Goal: Information Seeking & Learning: Learn about a topic

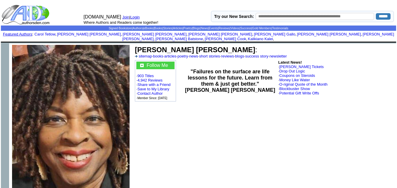
scroll to position [4361, 0]
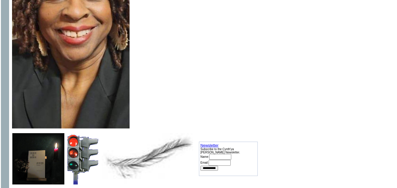
scroll to position [101, 0]
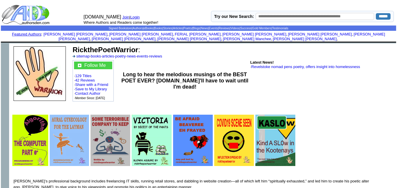
click at [41, 34] on link "Featured Authors" at bounding box center [26, 34] width 29 height 4
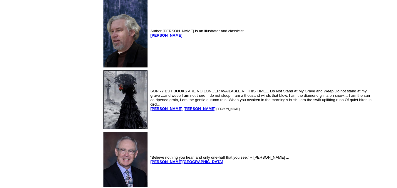
scroll to position [2725, 0]
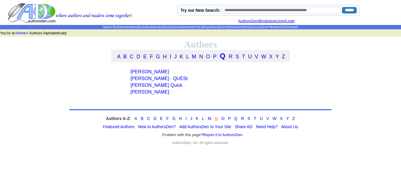
click at [216, 121] on link "N" at bounding box center [216, 118] width 3 height 5
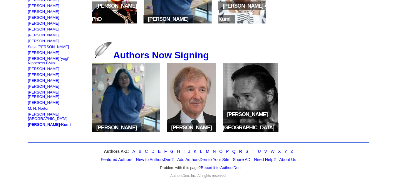
scroll to position [129, 0]
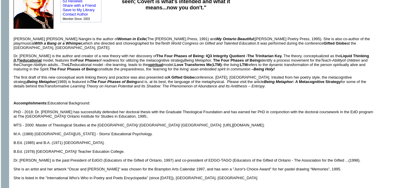
scroll to position [79, 0]
click at [177, 84] on icon "Transformative Learning Theory on Human Potential and Its Shadow: The Phenomeno…" at bounding box center [154, 86] width 220 height 4
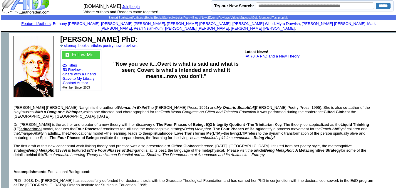
scroll to position [0, 0]
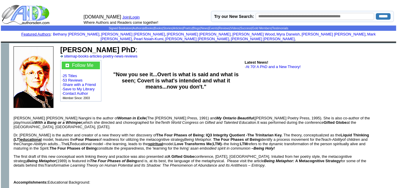
drag, startPoint x: 144, startPoint y: 46, endPoint x: 61, endPoint y: 45, distance: 83.2
click at [61, 46] on font "MaryAngela Nangini PhD :" at bounding box center [98, 50] width 77 height 8
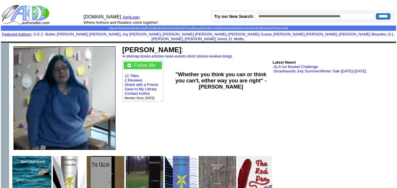
drag, startPoint x: 174, startPoint y: 45, endPoint x: 124, endPoint y: 43, distance: 50.0
click at [124, 46] on font "Christina Neely :" at bounding box center [152, 50] width 61 height 8
drag, startPoint x: 193, startPoint y: 39, endPoint x: 188, endPoint y: 40, distance: 5.6
click at [188, 43] on td "Christina Neely : sitemap · books · articles · news · events · short stories · …" at bounding box center [258, 98] width 276 height 110
drag, startPoint x: 174, startPoint y: 46, endPoint x: 124, endPoint y: 45, distance: 50.0
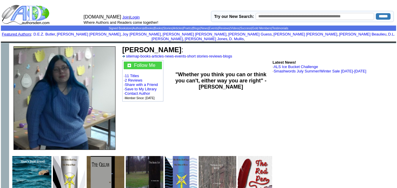
click at [124, 46] on font "Christina Neely :" at bounding box center [152, 50] width 61 height 8
click at [124, 46] on b "Christina Neely" at bounding box center [151, 50] width 59 height 8
drag, startPoint x: 173, startPoint y: 46, endPoint x: 123, endPoint y: 45, distance: 50.3
click at [123, 46] on b "Christina Neely" at bounding box center [151, 50] width 59 height 8
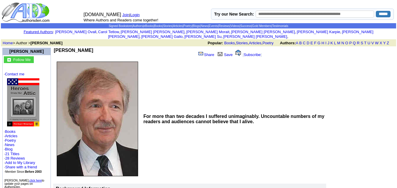
scroll to position [2, 0]
drag, startPoint x: 101, startPoint y: 44, endPoint x: 57, endPoint y: 48, distance: 44.8
click at [57, 48] on td "Herman I Neuman" at bounding box center [124, 53] width 140 height 11
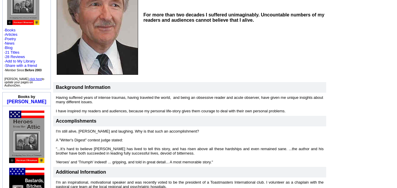
scroll to position [0, 0]
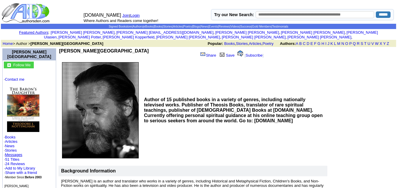
scroll to position [1, 0]
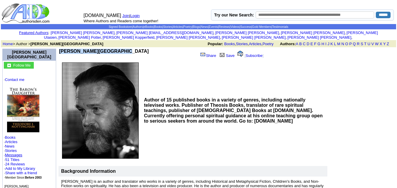
drag, startPoint x: 111, startPoint y: 46, endPoint x: 60, endPoint y: 44, distance: 50.9
click at [60, 48] on td "Theodore J. Nottingham Share Save [ Subscribe ]" at bounding box center [165, 54] width 215 height 12
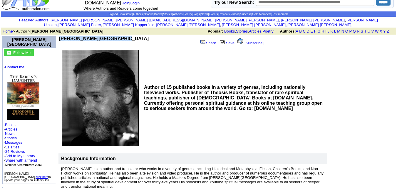
scroll to position [0, 0]
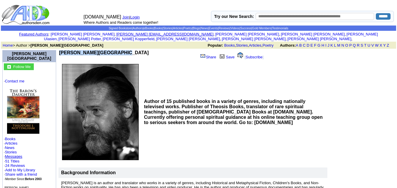
click at [121, 35] on link "Frank whytey3@gmail.com" at bounding box center [164, 34] width 97 height 4
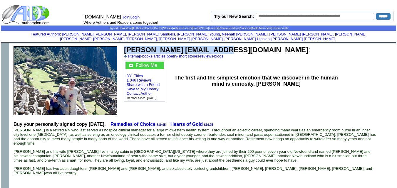
drag, startPoint x: 221, startPoint y: 46, endPoint x: 126, endPoint y: 47, distance: 95.5
click at [126, 47] on font "Frank P whytey3@gmail.com :" at bounding box center [217, 50] width 186 height 8
copy b "Frank P whytey3@gmail.com"
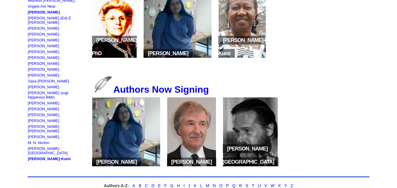
scroll to position [140, 0]
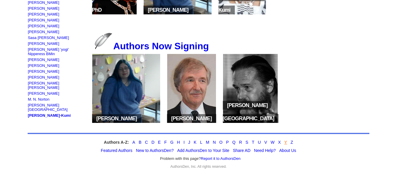
click at [284, 143] on link "Y" at bounding box center [285, 142] width 3 height 5
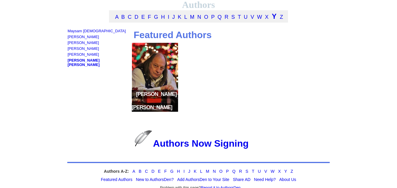
scroll to position [40, 0]
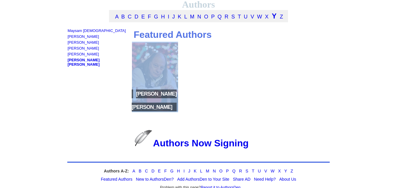
drag, startPoint x: 184, startPoint y: 96, endPoint x: 137, endPoint y: 98, distance: 47.7
click at [137, 98] on td "Featured Authors David Lester Young Authors Now Signing" at bounding box center [224, 94] width 192 height 131
copy div
click at [227, 88] on td "Featured Authors David Lester Young Authors Now Signing" at bounding box center [224, 94] width 192 height 131
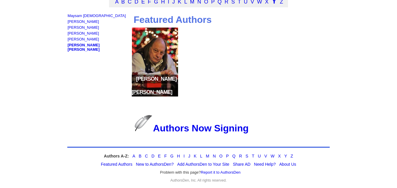
scroll to position [72, 0]
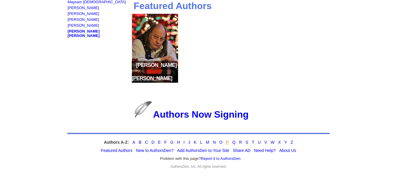
click at [227, 143] on link "P" at bounding box center [227, 142] width 3 height 5
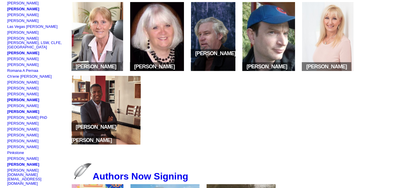
scroll to position [155, 0]
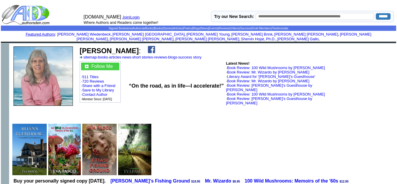
click at [148, 46] on img at bounding box center [151, 49] width 7 height 7
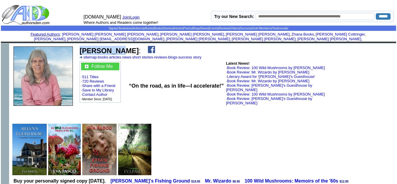
drag, startPoint x: 114, startPoint y: 46, endPoint x: 82, endPoint y: 44, distance: 32.4
click at [82, 47] on b "[PERSON_NAME]" at bounding box center [109, 51] width 59 height 8
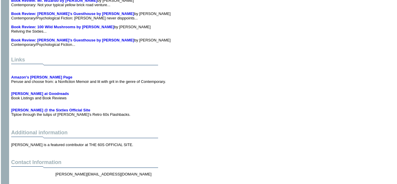
scroll to position [1091, 0]
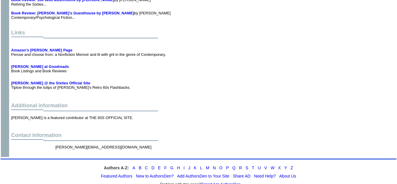
click at [41, 131] on td "Contact Information [PERSON_NAME][EMAIL_ADDRESS][DOMAIN_NAME]" at bounding box center [183, 143] width 347 height 25
click at [31, 132] on font "Contact Information" at bounding box center [36, 135] width 50 height 6
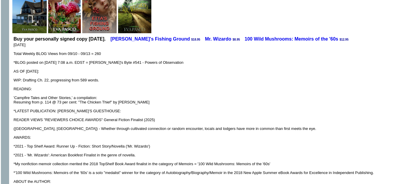
scroll to position [0, 0]
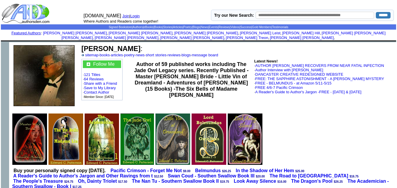
scroll to position [1, 0]
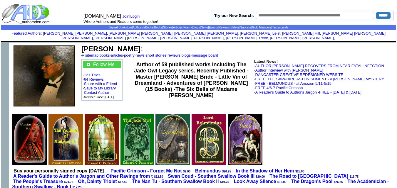
drag, startPoint x: 150, startPoint y: 45, endPoint x: 83, endPoint y: 44, distance: 66.7
click at [83, 45] on b "Edward C. Patterson" at bounding box center [110, 49] width 59 height 8
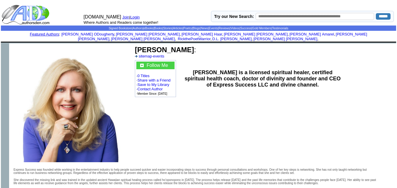
drag, startPoint x: 187, startPoint y: 45, endPoint x: 136, endPoint y: 47, distance: 51.2
click at [136, 47] on font "[PERSON_NAME] :" at bounding box center [165, 50] width 61 height 8
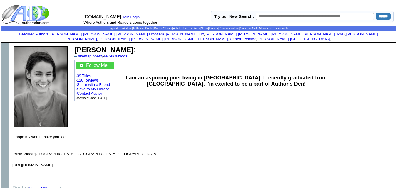
drag, startPoint x: 134, startPoint y: 46, endPoint x: 78, endPoint y: 46, distance: 55.8
click at [78, 46] on b "[PERSON_NAME]" at bounding box center [103, 50] width 59 height 8
click at [75, 46] on b "Bethany Peterson" at bounding box center [103, 50] width 59 height 8
drag, startPoint x: 75, startPoint y: 46, endPoint x: 121, endPoint y: 44, distance: 46.7
click at [121, 46] on b "Bethany Peterson" at bounding box center [103, 50] width 59 height 8
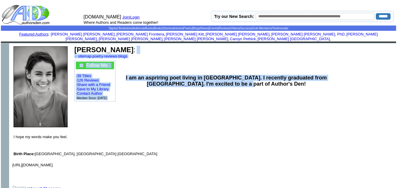
drag, startPoint x: 132, startPoint y: 37, endPoint x: 154, endPoint y: 42, distance: 22.0
click at [154, 45] on tbody "Bethany Peterson : sitemap · poetry · reviews · blogs Follow Me · 39 Titles · 1…" at bounding box center [233, 77] width 321 height 65
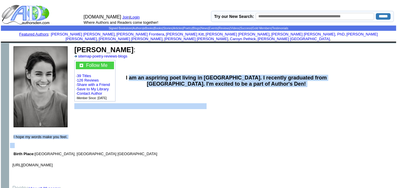
drag, startPoint x: 199, startPoint y: 146, endPoint x: 133, endPoint y: 58, distance: 109.7
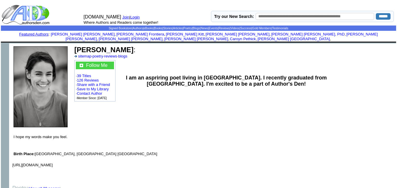
click at [143, 52] on td "Bethany Peterson : sitemap · poetry · reviews · blogs" at bounding box center [233, 52] width 321 height 14
drag, startPoint x: 134, startPoint y: 46, endPoint x: 77, endPoint y: 43, distance: 57.4
click at [77, 46] on b "Bethany Peterson" at bounding box center [103, 50] width 59 height 8
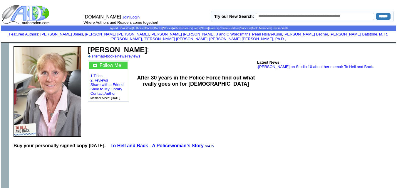
drag, startPoint x: 139, startPoint y: 46, endPoint x: 86, endPoint y: 43, distance: 53.5
click at [86, 43] on td "Caroyn Pethick : sitemap · books · news · reviews Follow Me · 1 Titles · 2 Revi…" at bounding box center [241, 91] width 311 height 96
